Goal: Task Accomplishment & Management: Manage account settings

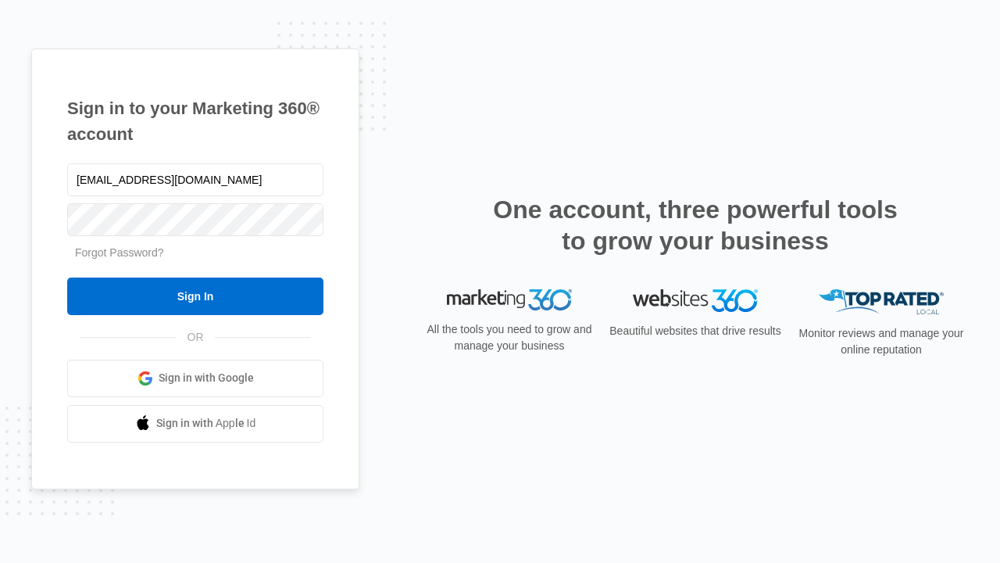
type input "dankie614@gmail.com"
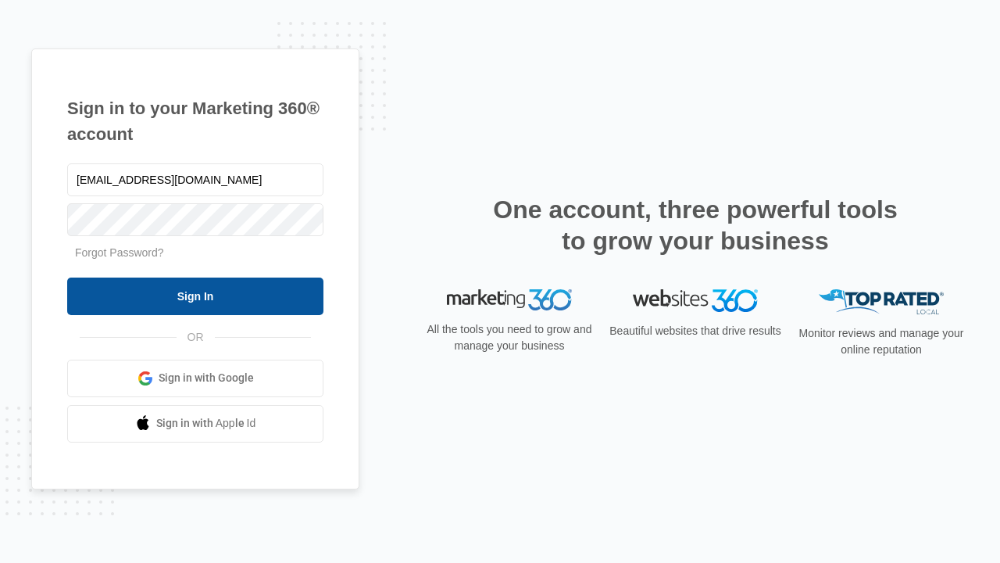
click at [195, 295] on input "Sign In" at bounding box center [195, 296] width 256 height 38
